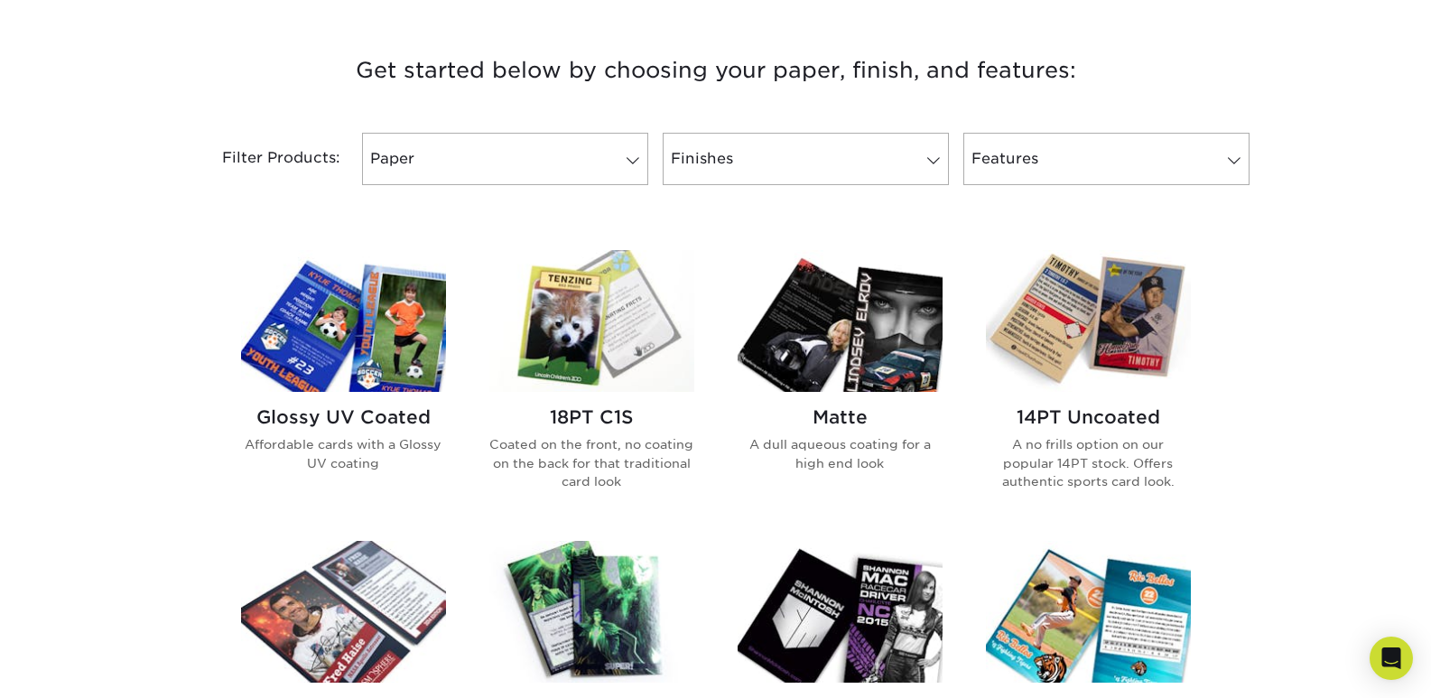
scroll to position [717, 0]
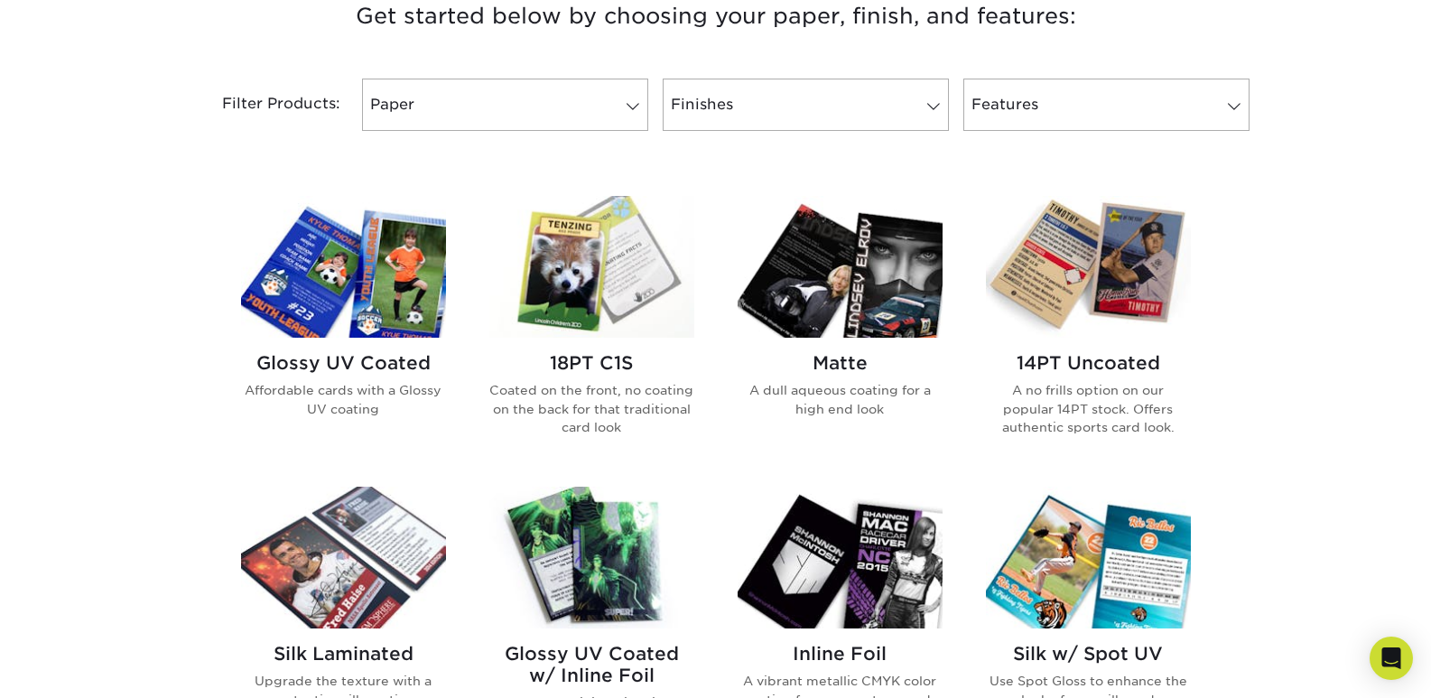
click at [871, 302] on img at bounding box center [840, 267] width 205 height 142
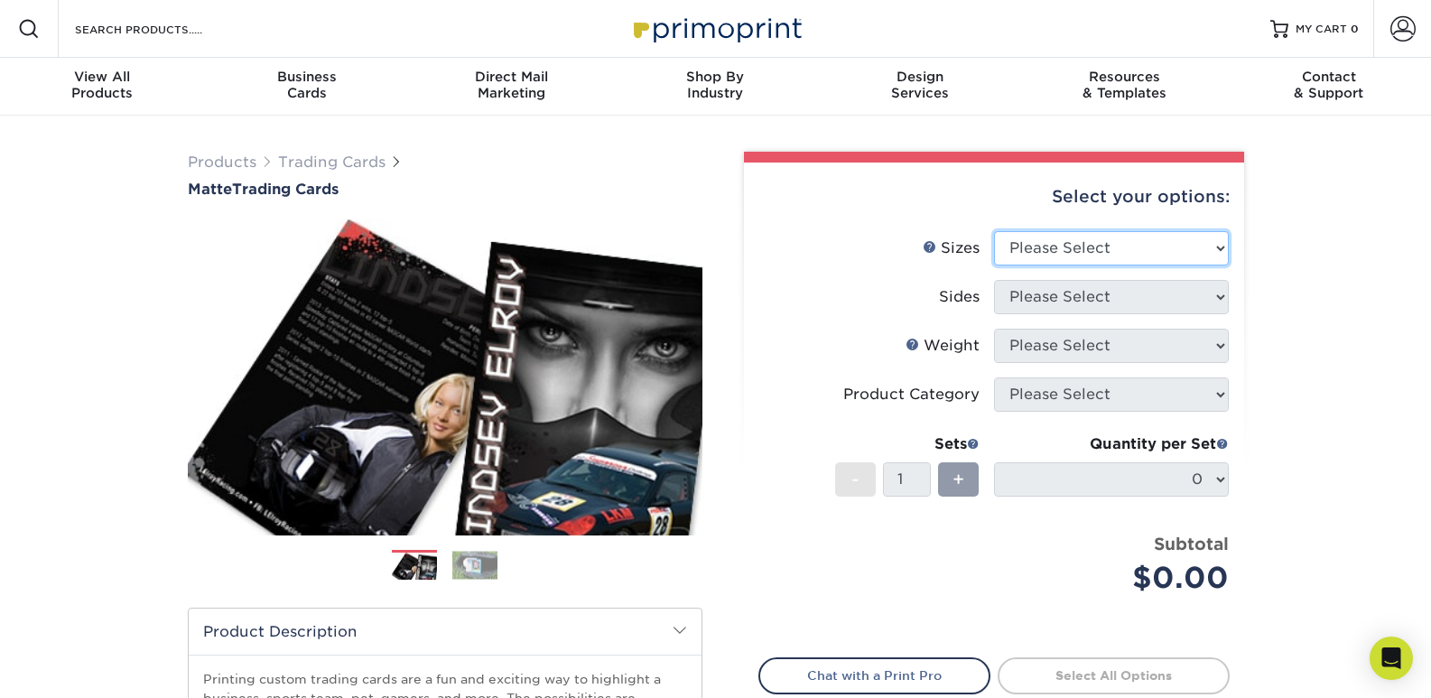
click at [1192, 242] on select "Please Select 2.5" x 3.5"" at bounding box center [1111, 248] width 235 height 34
select select "2.50x3.50"
click at [994, 231] on select "Please Select 2.5" x 3.5"" at bounding box center [1111, 248] width 235 height 34
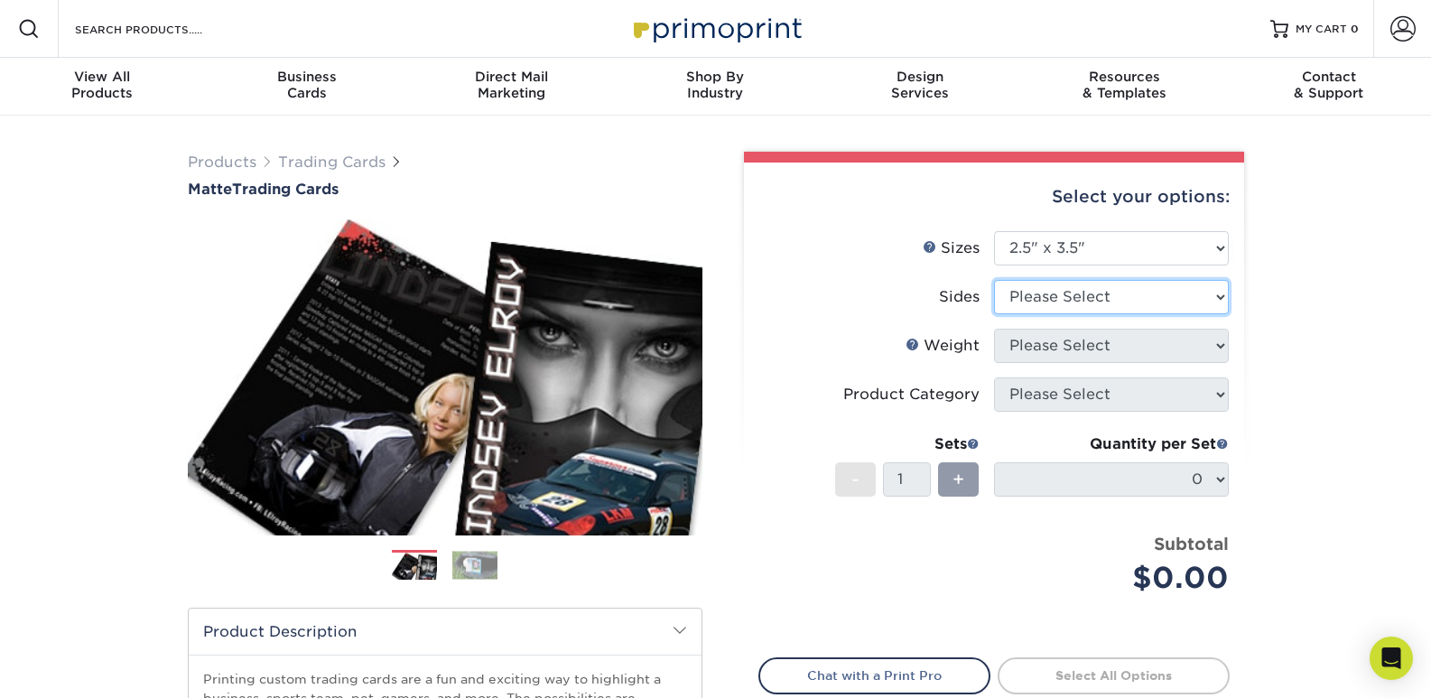
click at [1127, 293] on select "Please Select Print Both Sides Print Front Only" at bounding box center [1111, 297] width 235 height 34
select select "13abbda7-1d64-4f25-8bb2-c179b224825d"
click at [994, 280] on select "Please Select Print Both Sides Print Front Only" at bounding box center [1111, 297] width 235 height 34
click at [1114, 340] on select "Please Select 16PT 14PT" at bounding box center [1111, 346] width 235 height 34
select select "16PT"
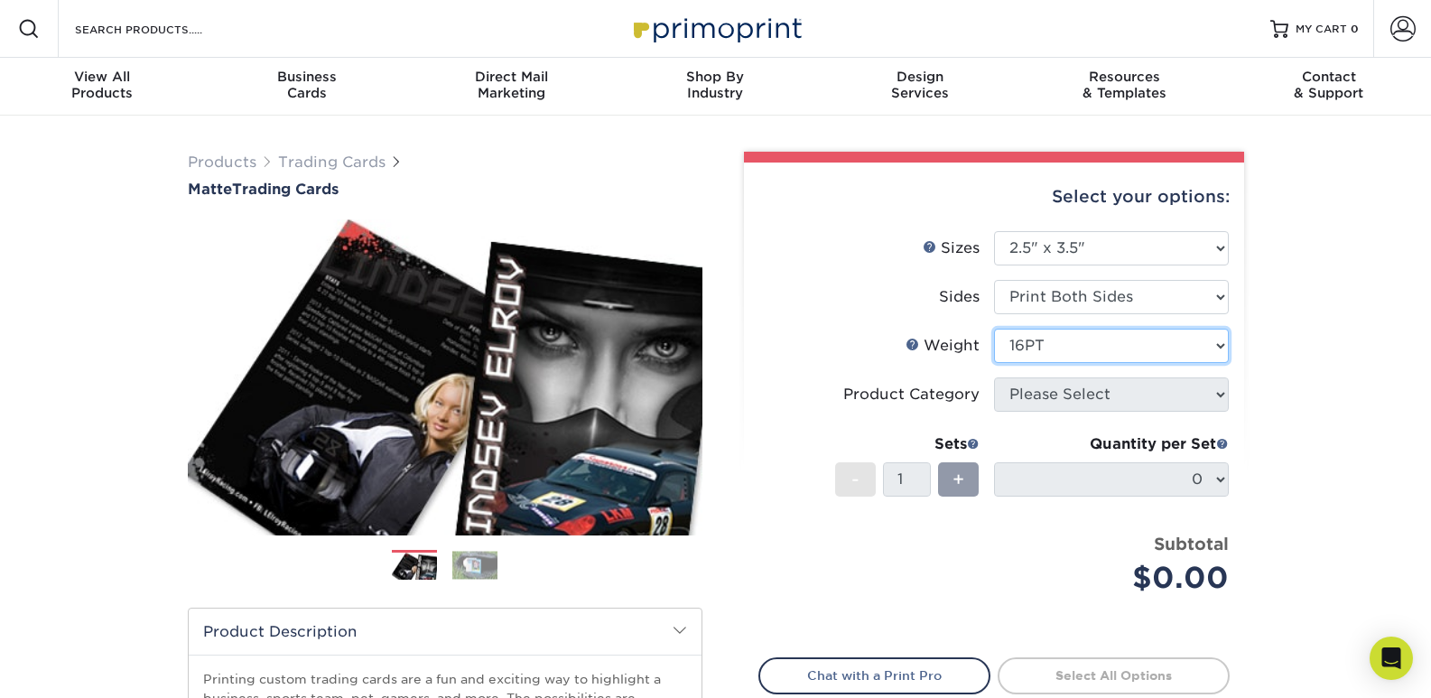
click at [994, 329] on select "Please Select 16PT 14PT" at bounding box center [1111, 346] width 235 height 34
